Goal: Register for event/course

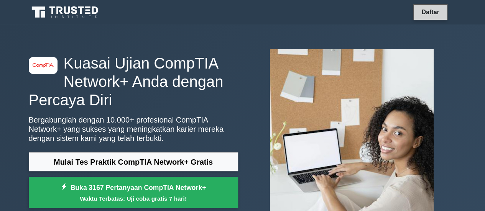
click at [423, 8] on link "Daftar" at bounding box center [430, 12] width 27 height 10
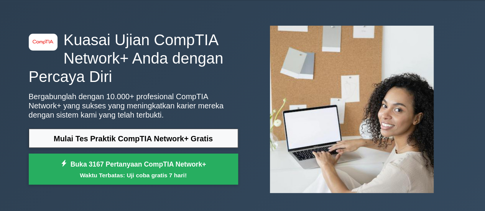
scroll to position [25, 0]
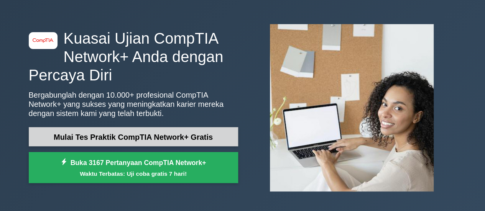
click at [114, 132] on font "Mulai Tes Praktik CompTIA Network+ Gratis" at bounding box center [133, 136] width 159 height 8
